Goal: Information Seeking & Learning: Find contact information

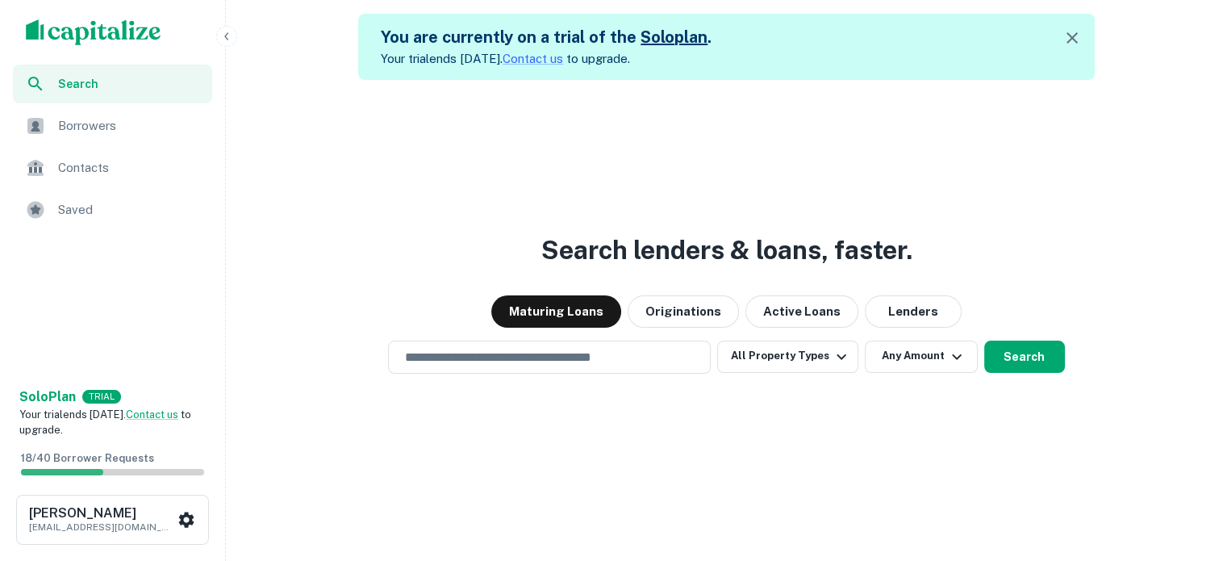
scroll to position [39, 0]
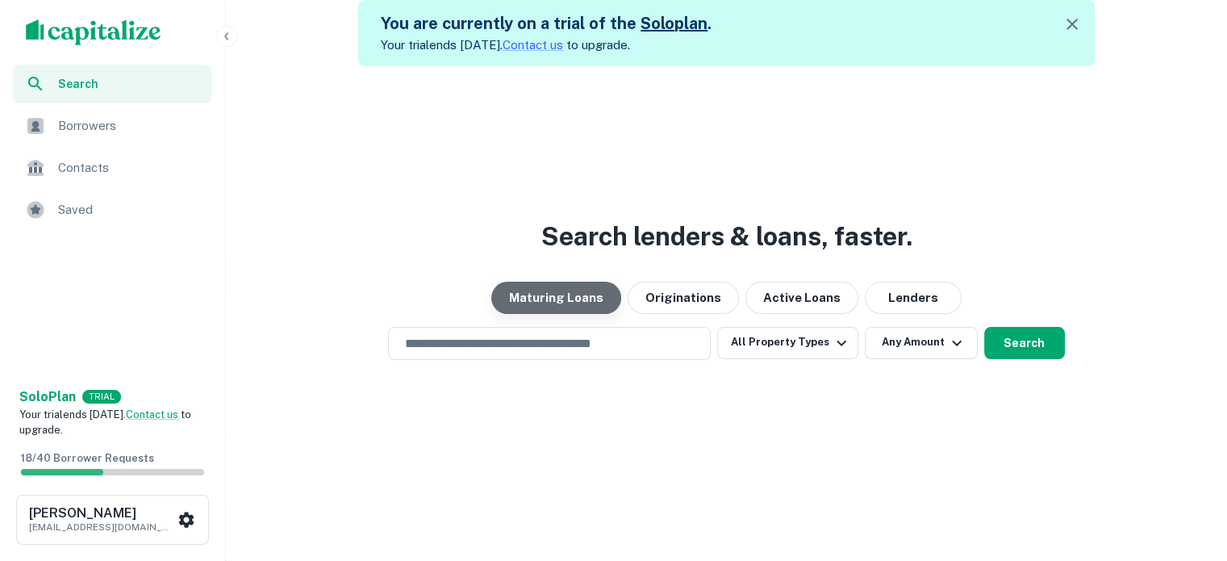
click at [536, 305] on button "Maturing Loans" at bounding box center [556, 297] width 130 height 32
click at [541, 308] on button "Maturing Loans" at bounding box center [556, 297] width 130 height 32
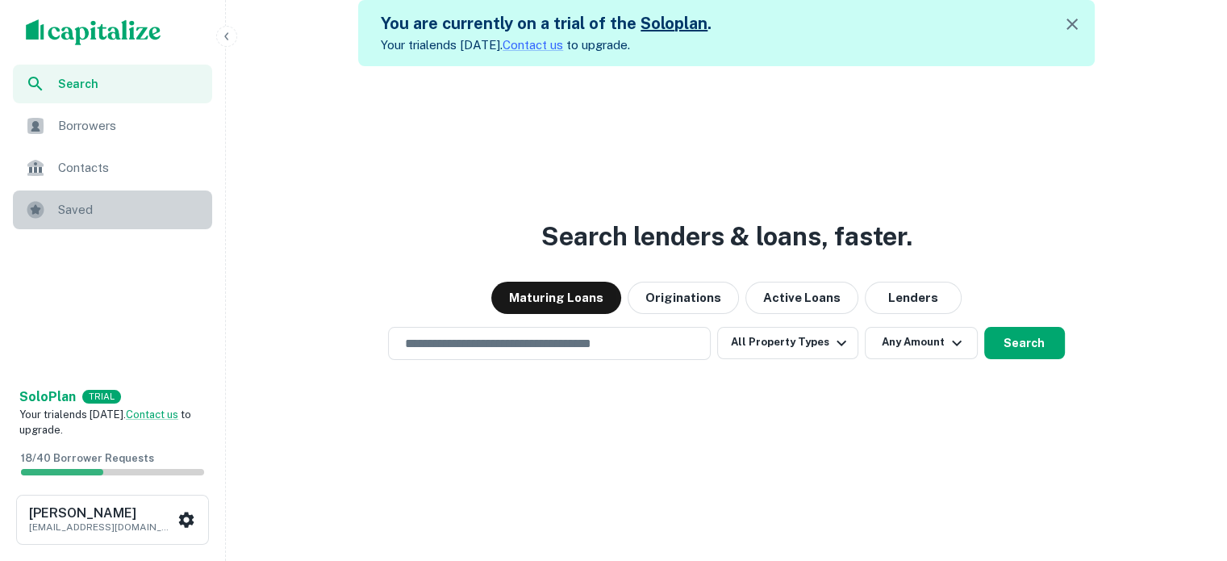
click at [85, 202] on span "Saved" at bounding box center [130, 209] width 144 height 19
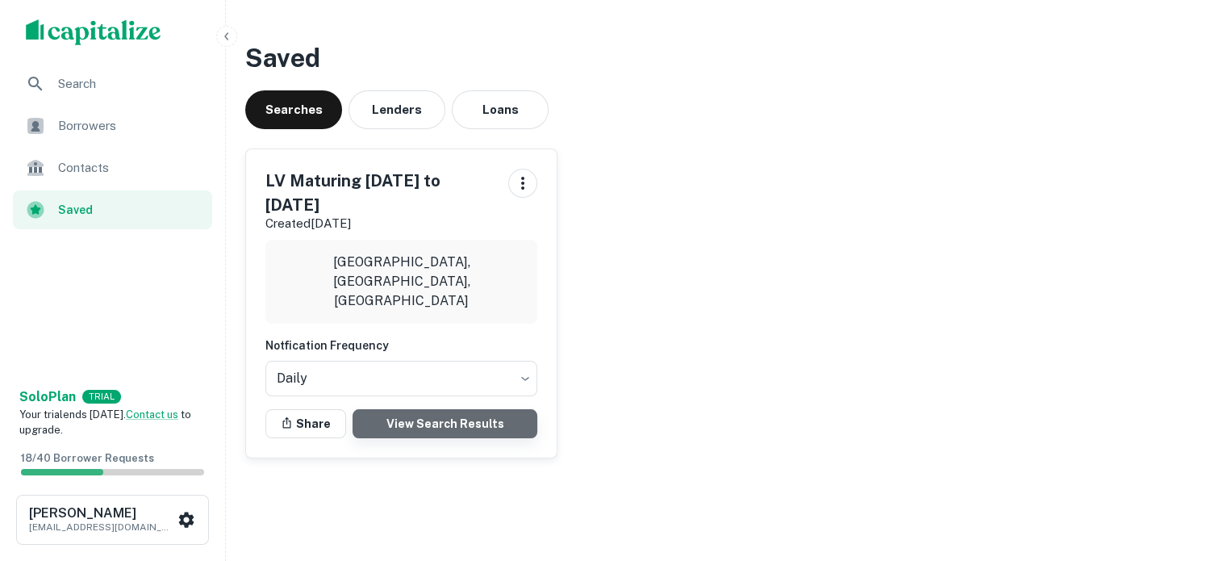
click at [451, 438] on link "View Search Results" at bounding box center [444, 423] width 185 height 29
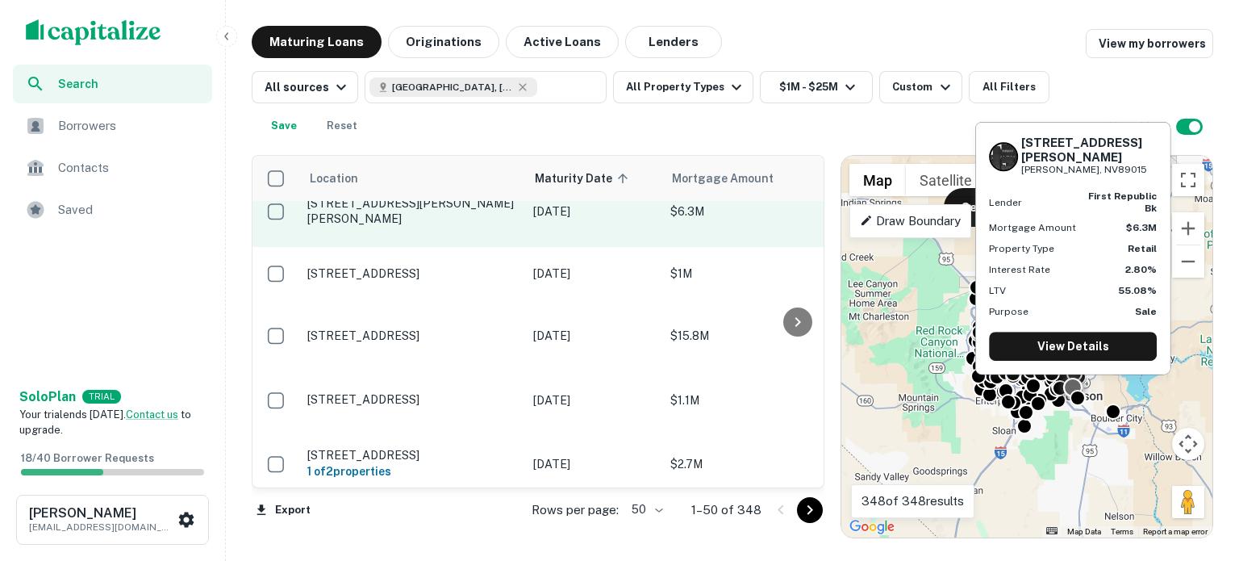
scroll to position [161, 0]
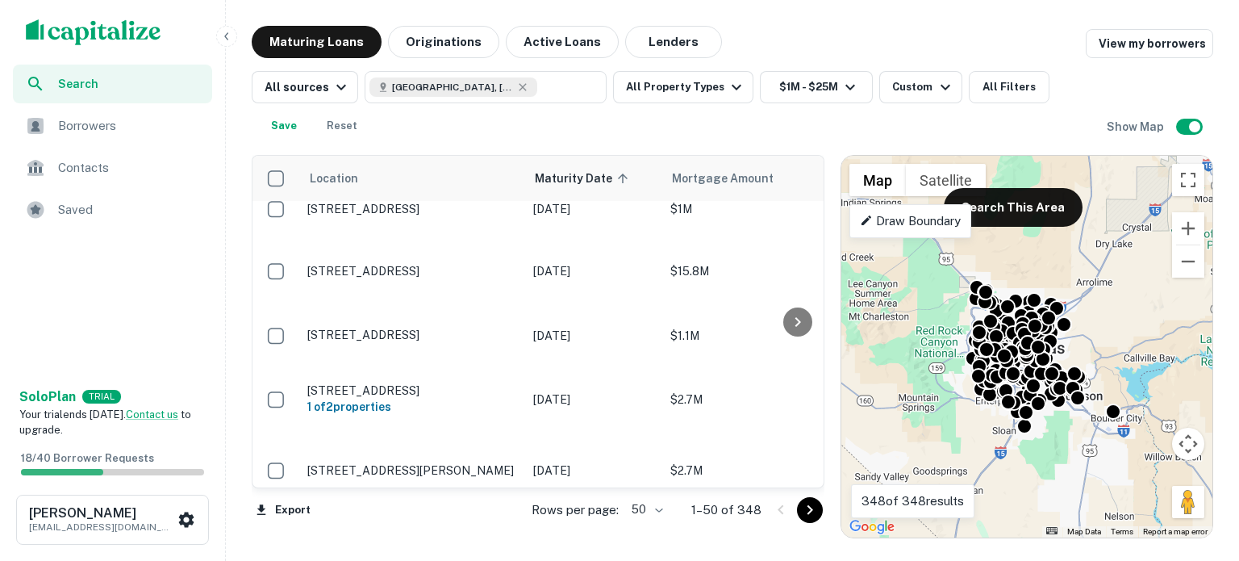
click at [807, 510] on icon "Go to next page" at bounding box center [810, 510] width 6 height 10
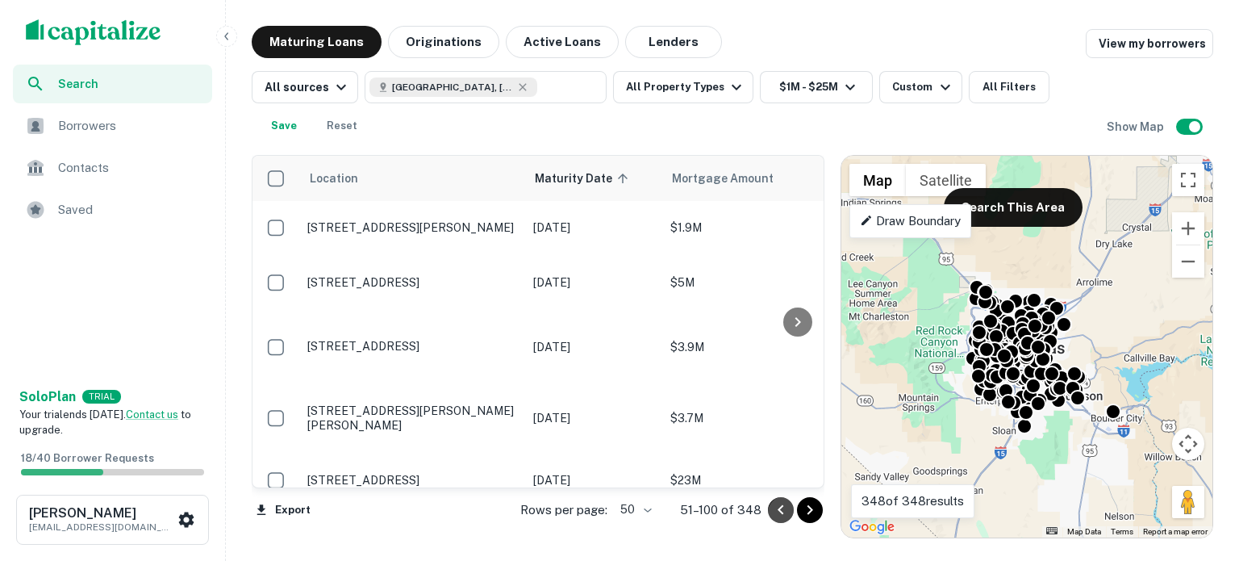
click at [771, 511] on icon "Go to previous page" at bounding box center [780, 509] width 19 height 19
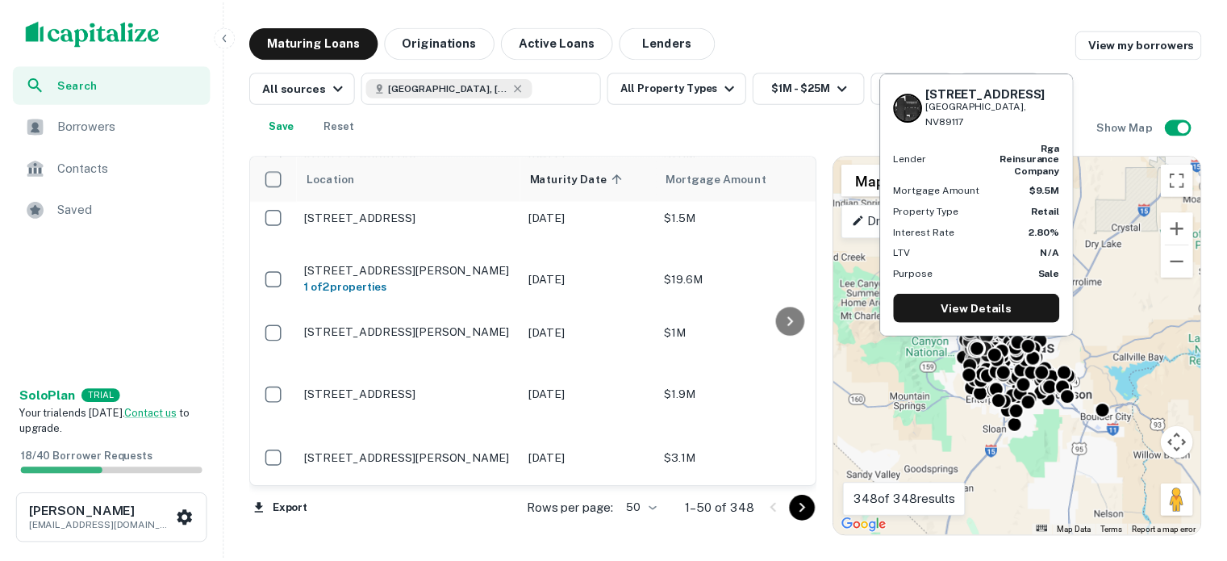
scroll to position [3710, 0]
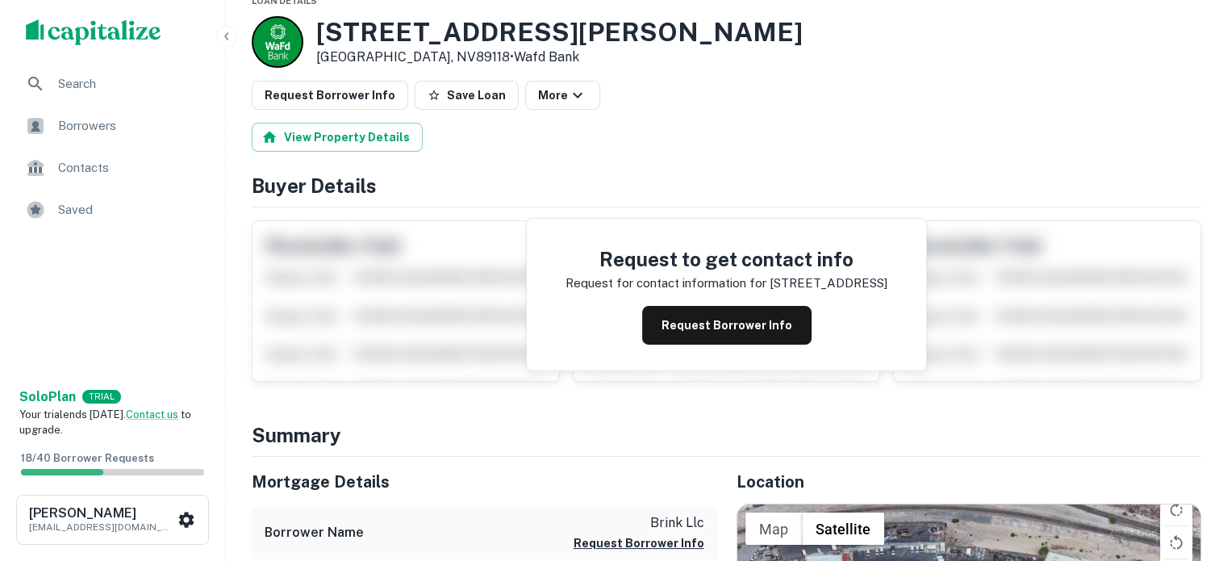
scroll to position [81, 0]
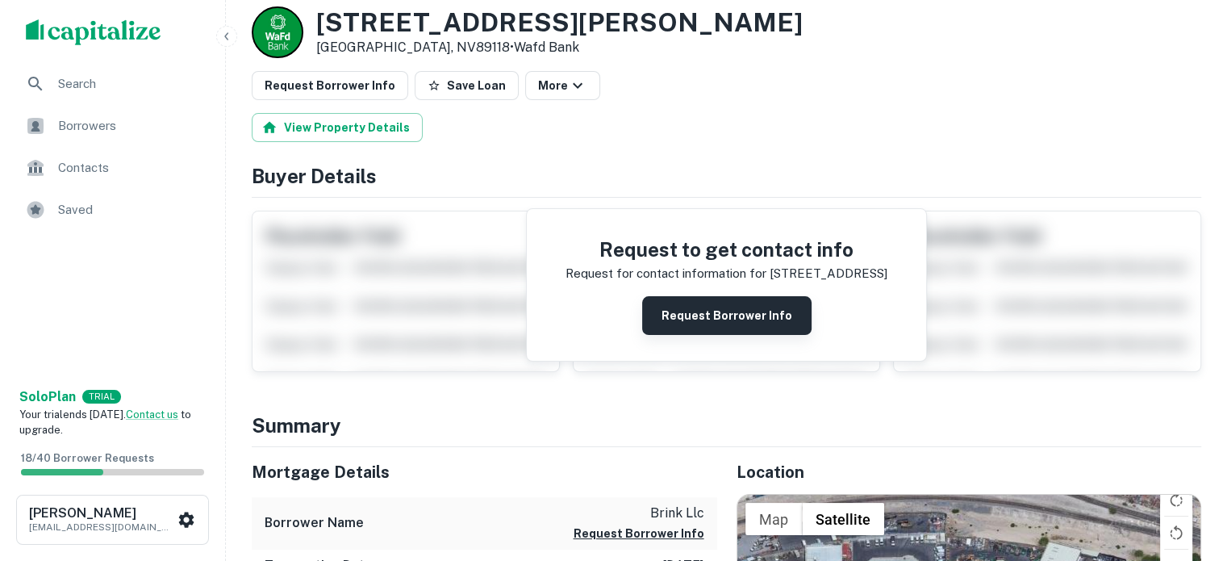
click at [738, 335] on button "Request Borrower Info" at bounding box center [726, 315] width 169 height 39
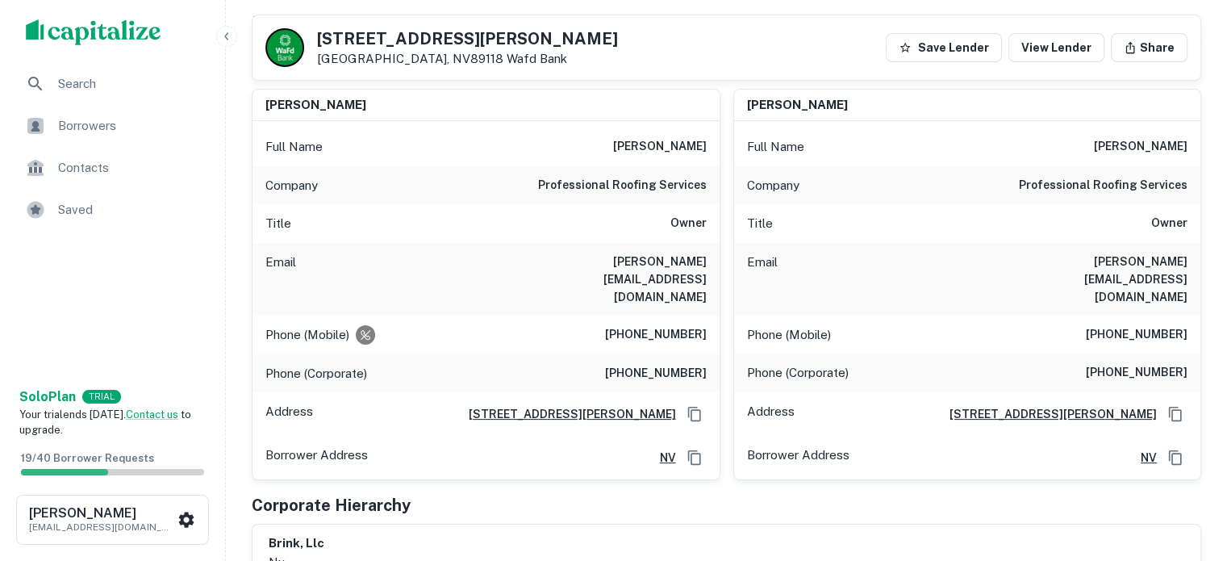
scroll to position [323, 0]
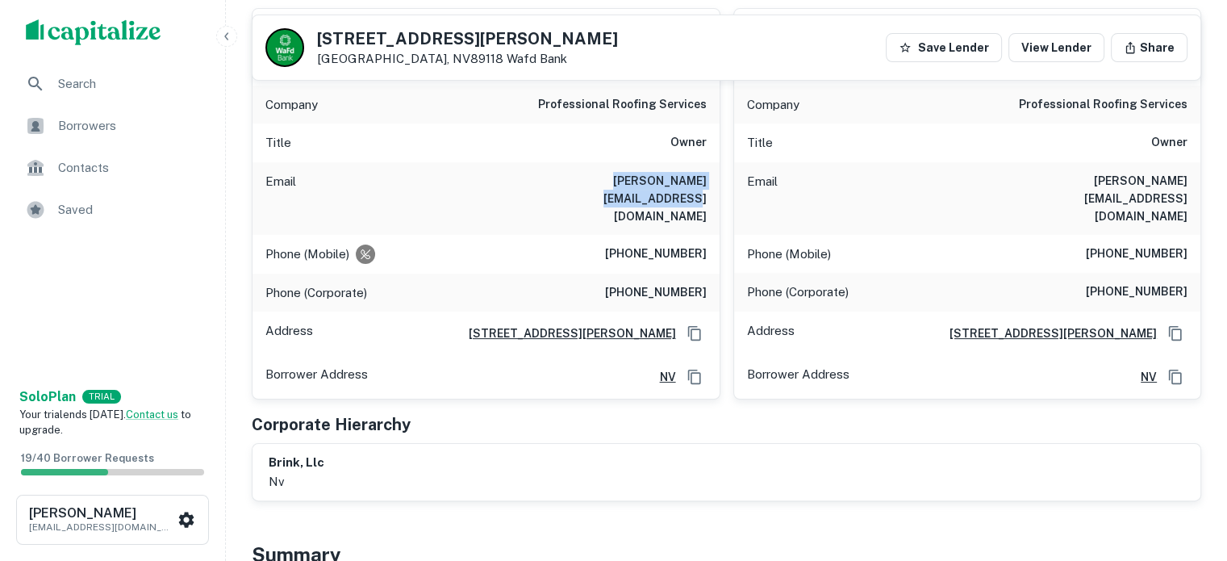
drag, startPoint x: 522, startPoint y: 252, endPoint x: 708, endPoint y: 276, distance: 187.8
click at [708, 235] on div "Email [PERSON_NAME][EMAIL_ADDRESS][DOMAIN_NAME]" at bounding box center [485, 198] width 467 height 73
copy h6 "[PERSON_NAME][EMAIL_ADDRESS][DOMAIN_NAME]"
drag, startPoint x: 989, startPoint y: 251, endPoint x: 1189, endPoint y: 262, distance: 200.4
click at [1189, 235] on div "Email [PERSON_NAME][EMAIL_ADDRESS][DOMAIN_NAME]" at bounding box center [967, 198] width 467 height 73
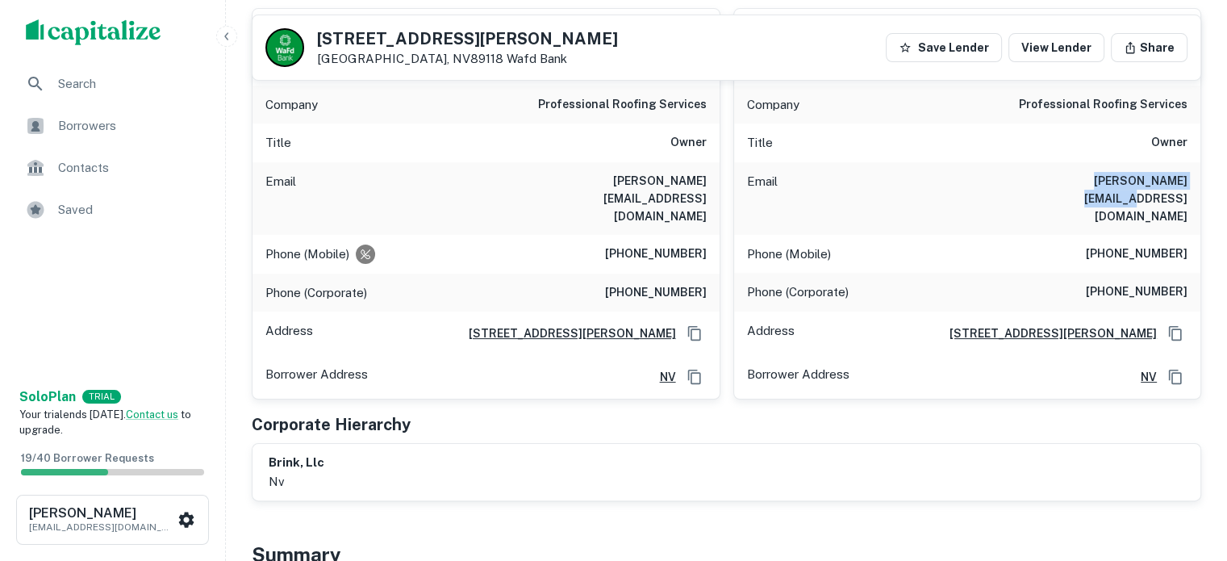
copy h6 "[PERSON_NAME][EMAIL_ADDRESS][DOMAIN_NAME]"
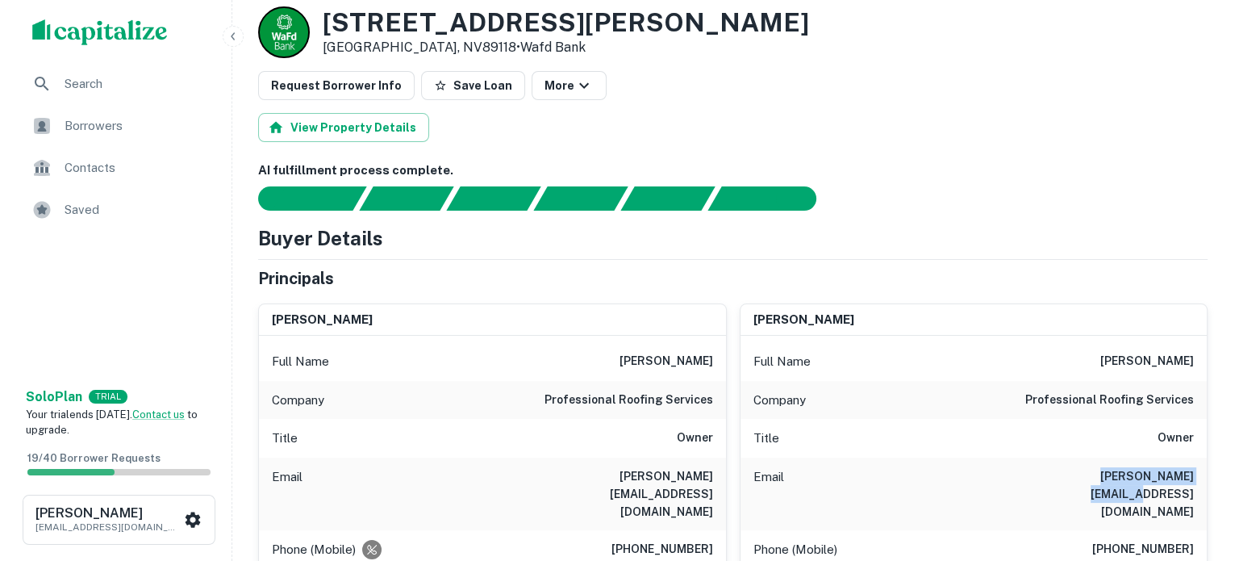
scroll to position [0, 0]
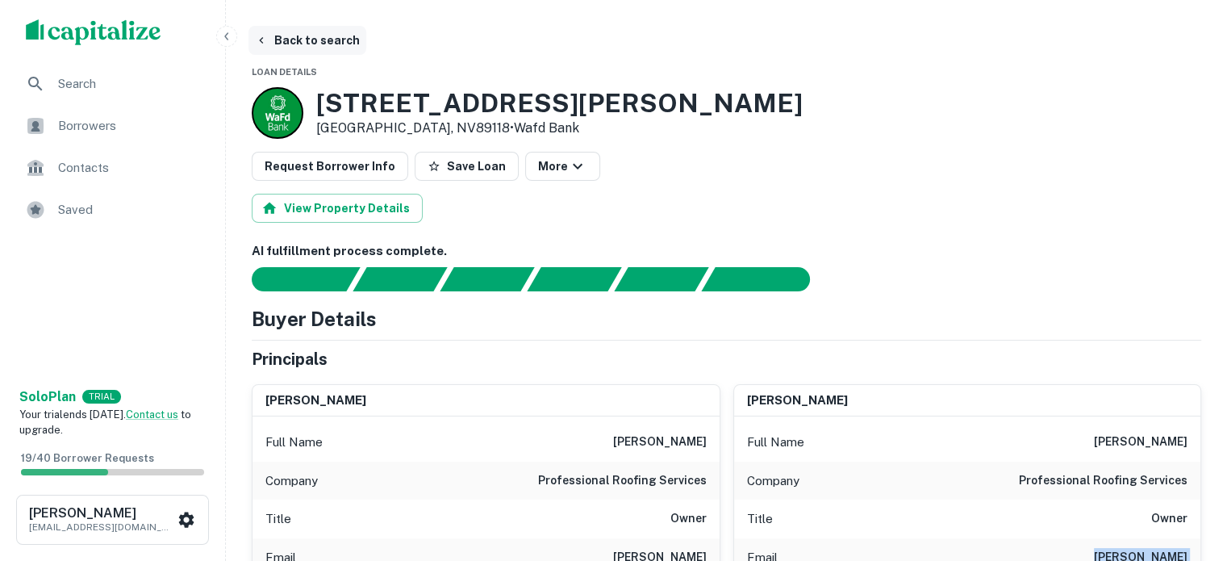
click at [321, 40] on button "Back to search" at bounding box center [307, 40] width 118 height 29
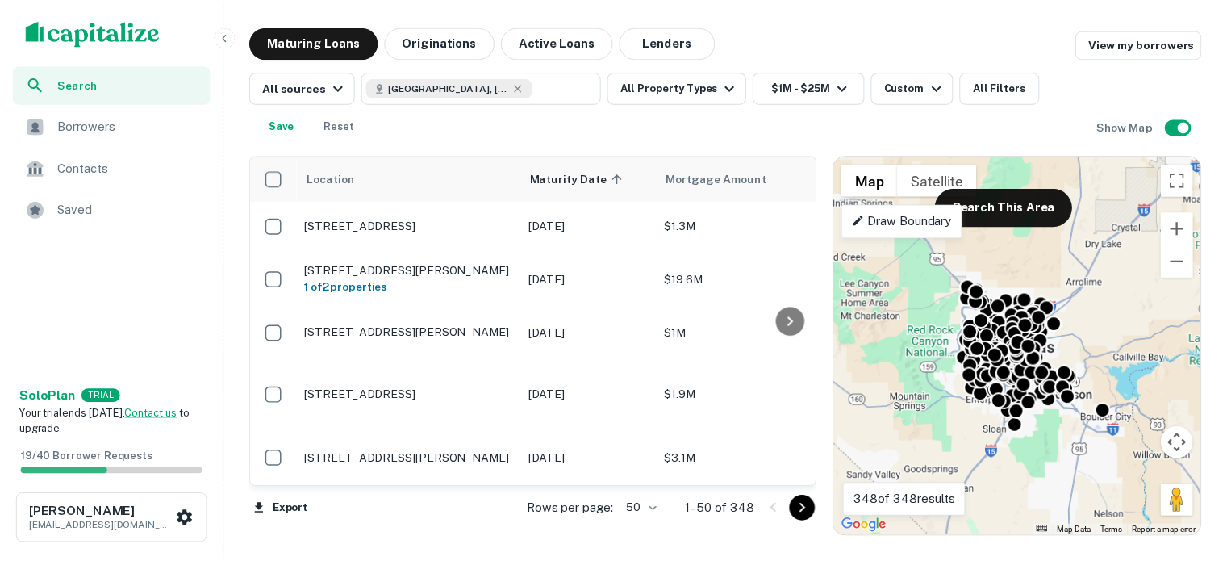
scroll to position [3791, 0]
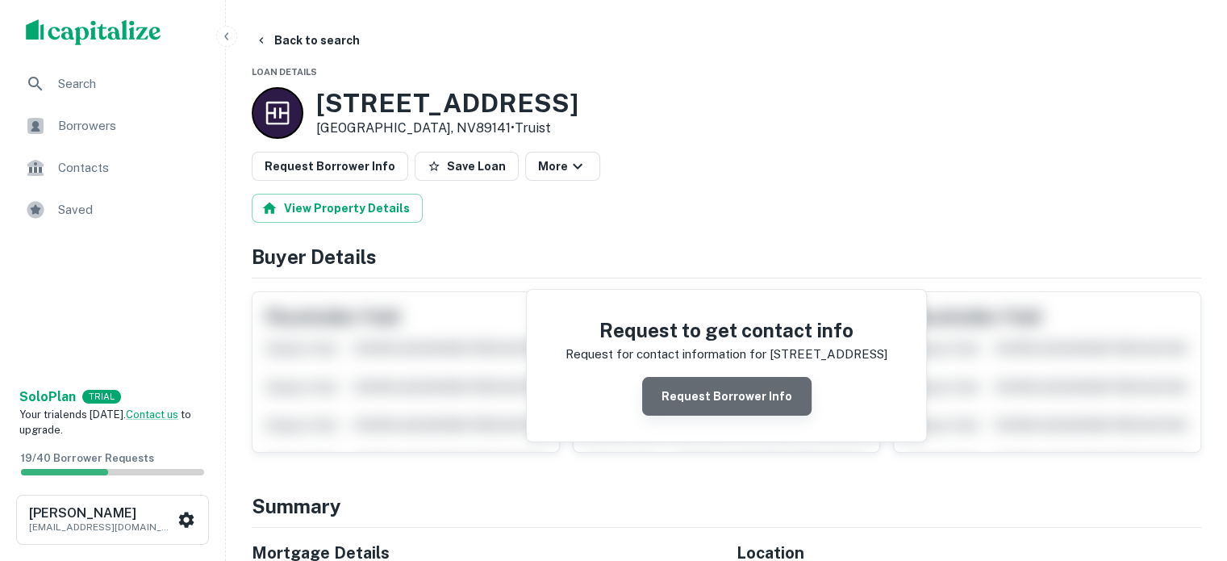
click at [718, 415] on button "Request Borrower Info" at bounding box center [726, 396] width 169 height 39
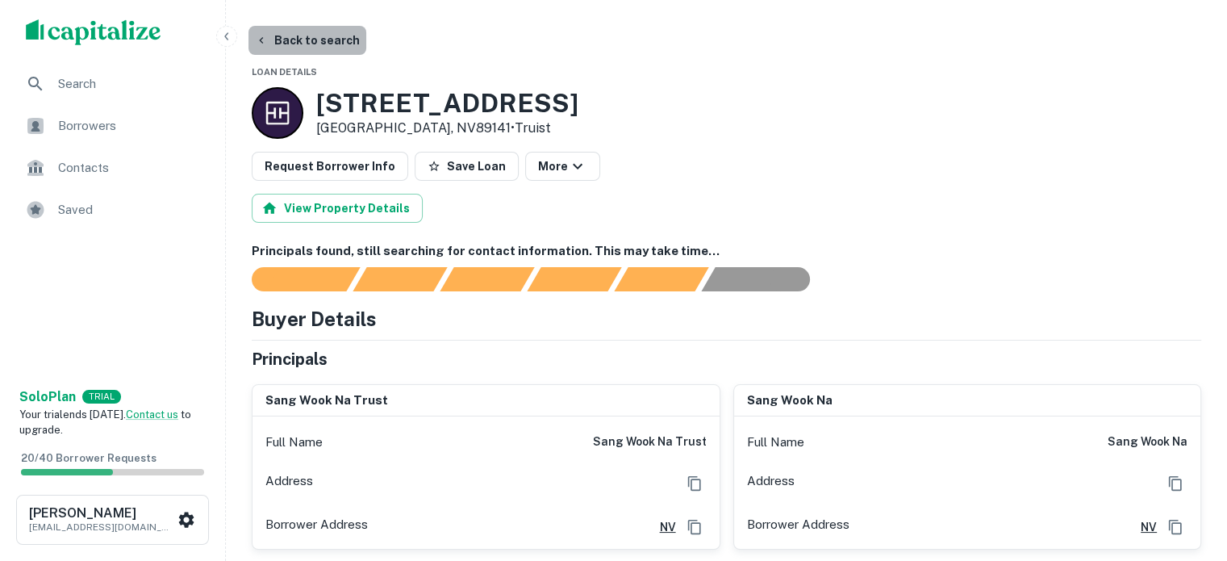
click at [300, 35] on button "Back to search" at bounding box center [307, 40] width 118 height 29
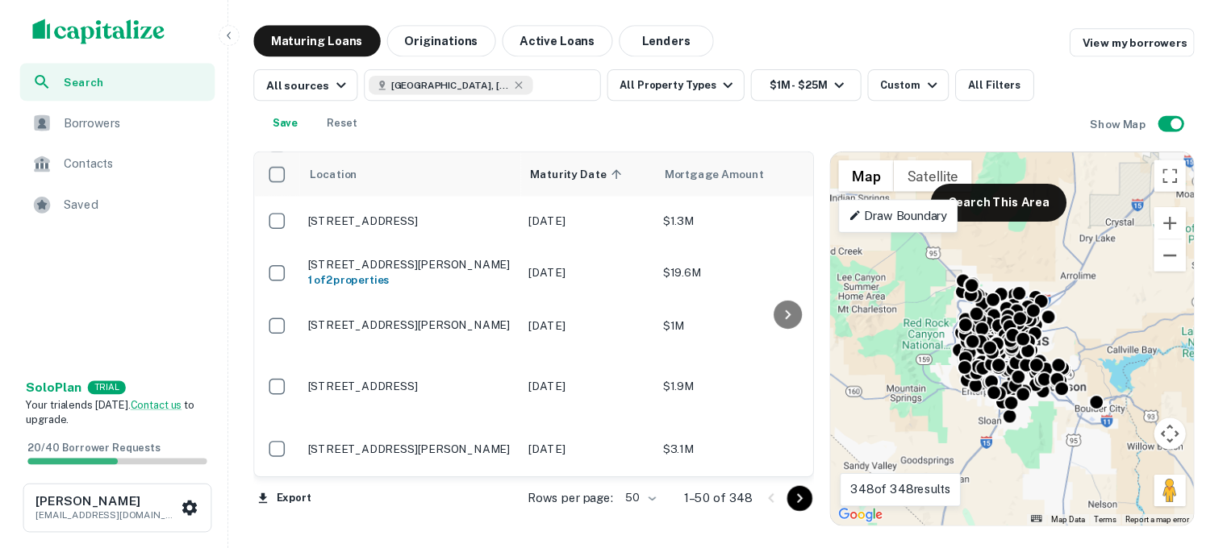
scroll to position [3849, 0]
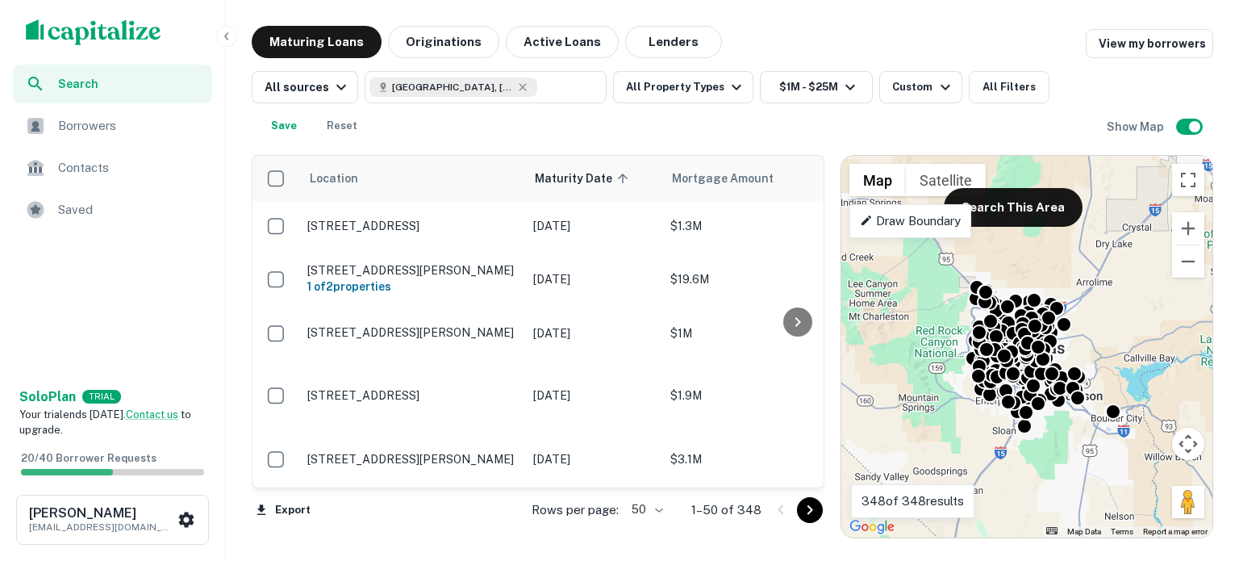
click at [874, 27] on div "Maturing Loans Originations Active Loans Lenders View my borrowers" at bounding box center [732, 42] width 961 height 32
click at [74, 507] on h6 "[PERSON_NAME]" at bounding box center [101, 513] width 145 height 13
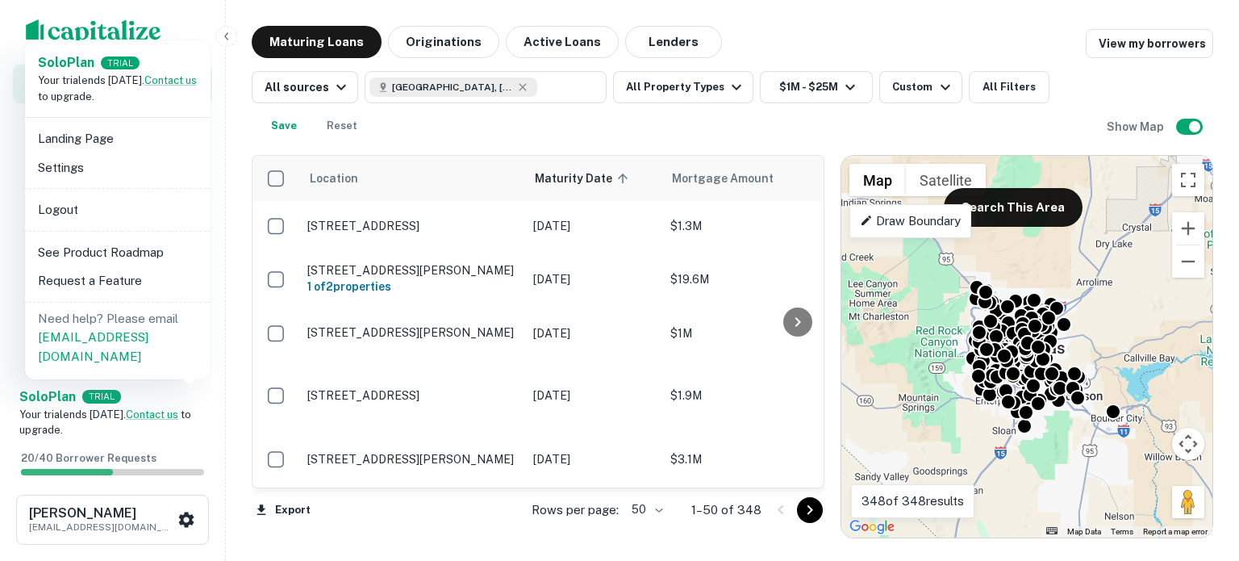
click at [75, 224] on li "Logout" at bounding box center [117, 209] width 173 height 29
